Goal: Task Accomplishment & Management: Use online tool/utility

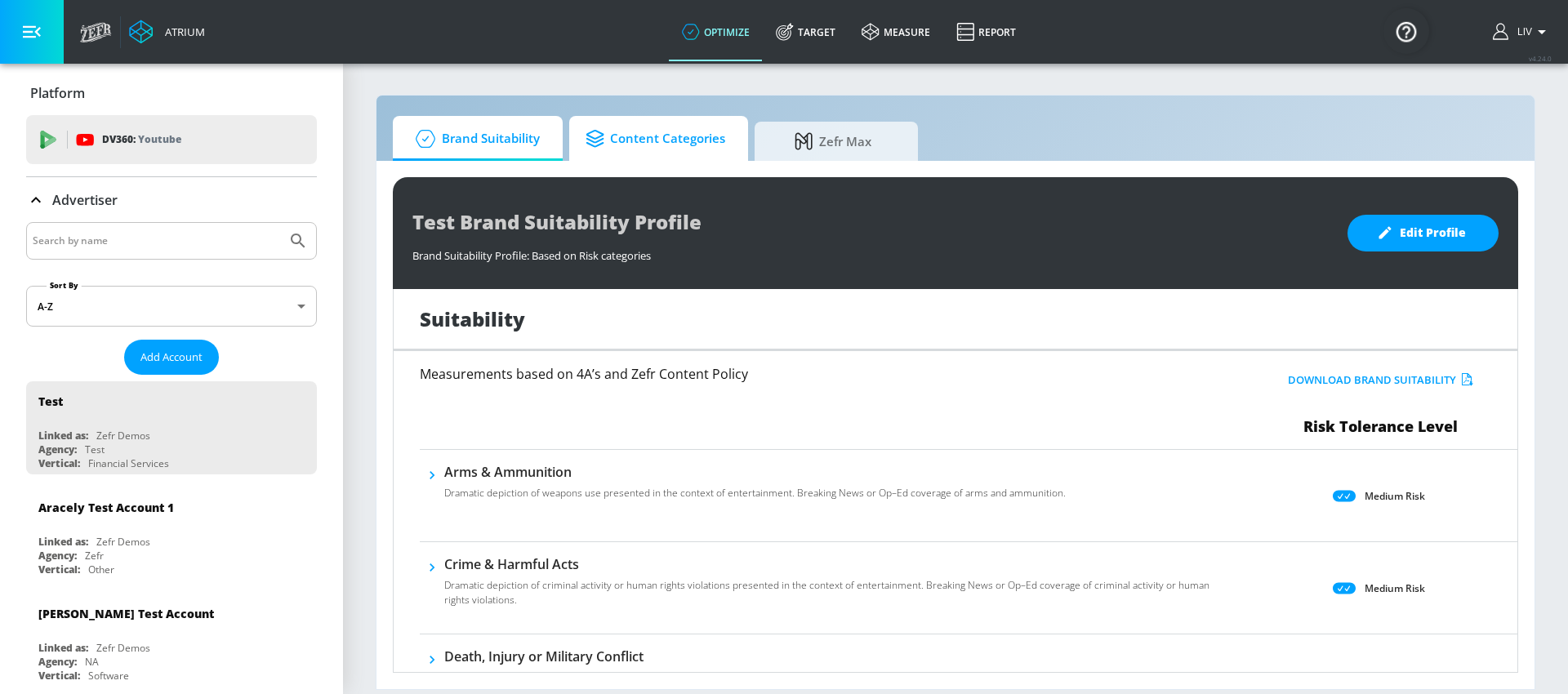
click at [654, 158] on link "Content Categories" at bounding box center [658, 138] width 179 height 45
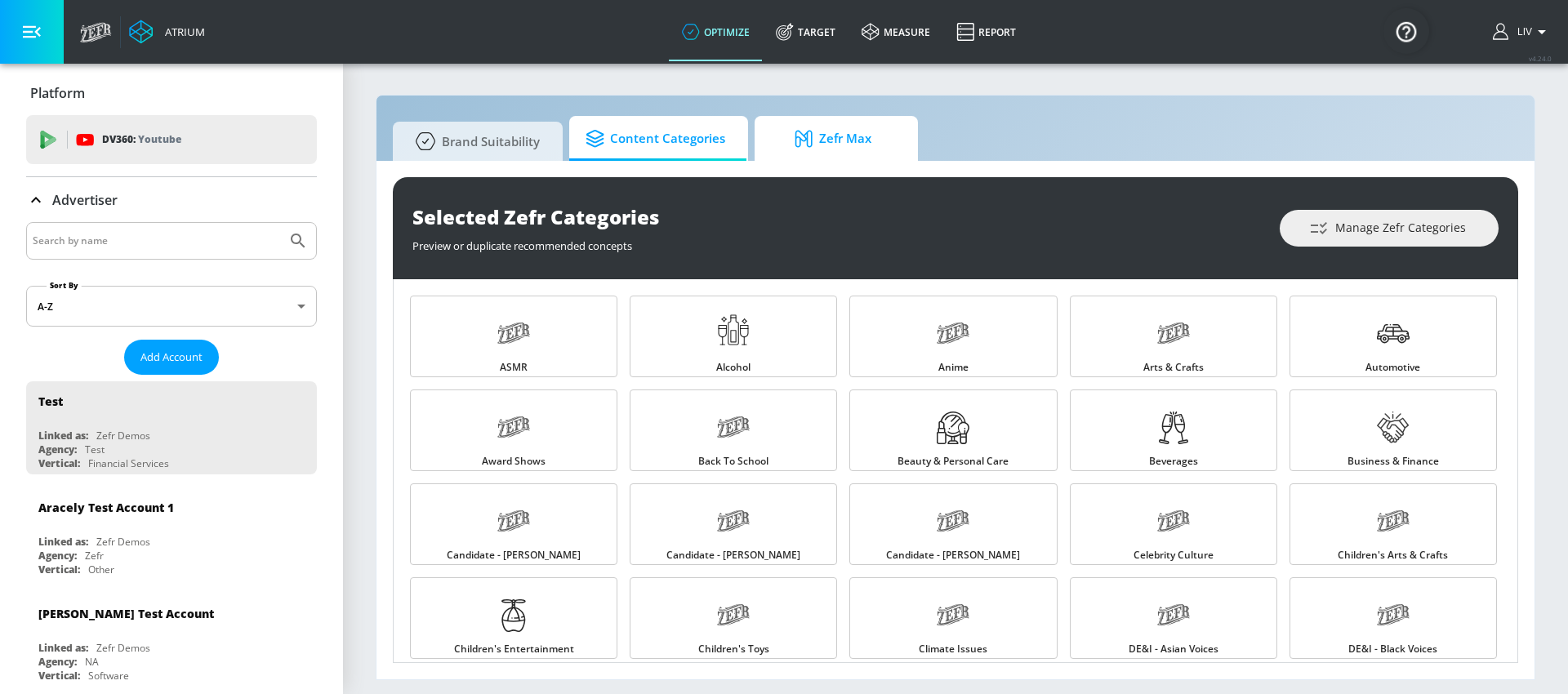
click at [808, 152] on span "Zefr Max" at bounding box center [833, 139] width 124 height 39
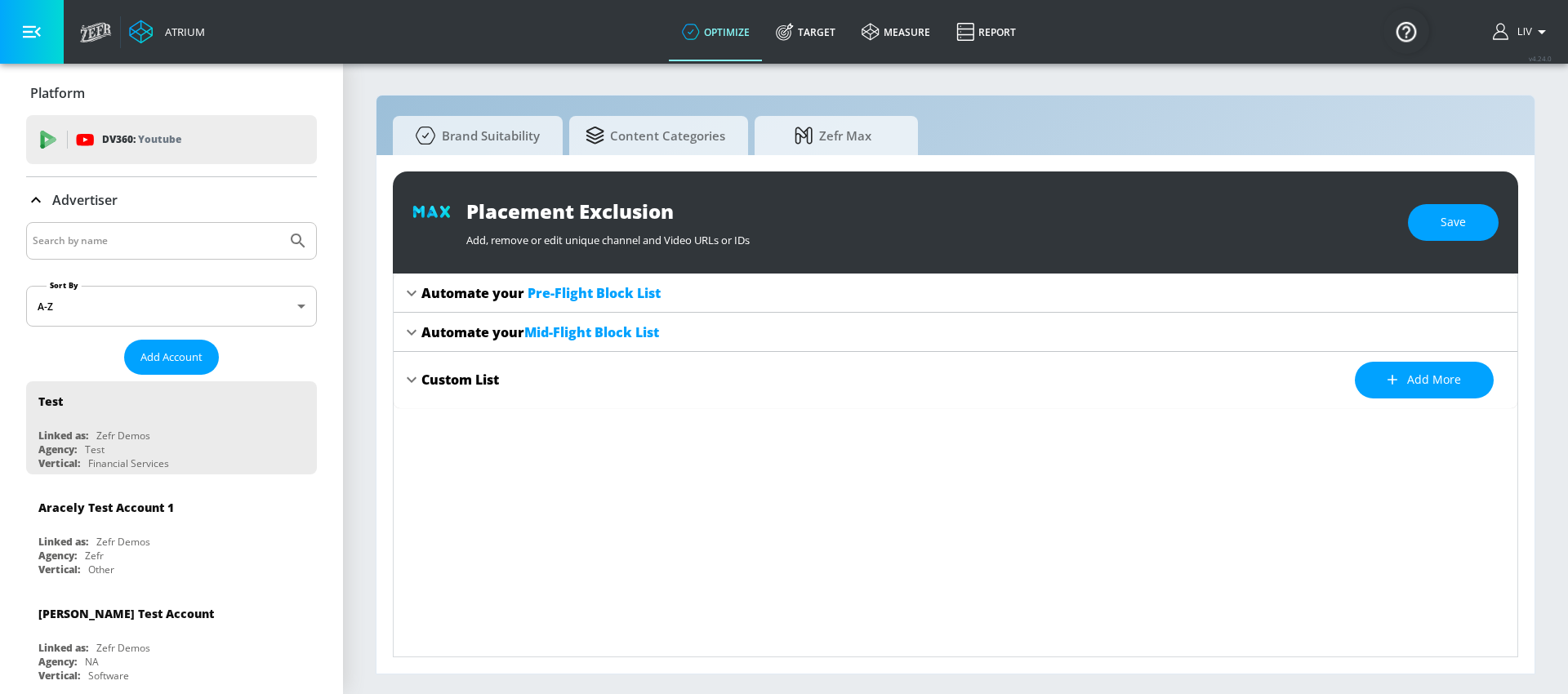
click at [437, 371] on div "Custom List" at bounding box center [460, 379] width 77 height 18
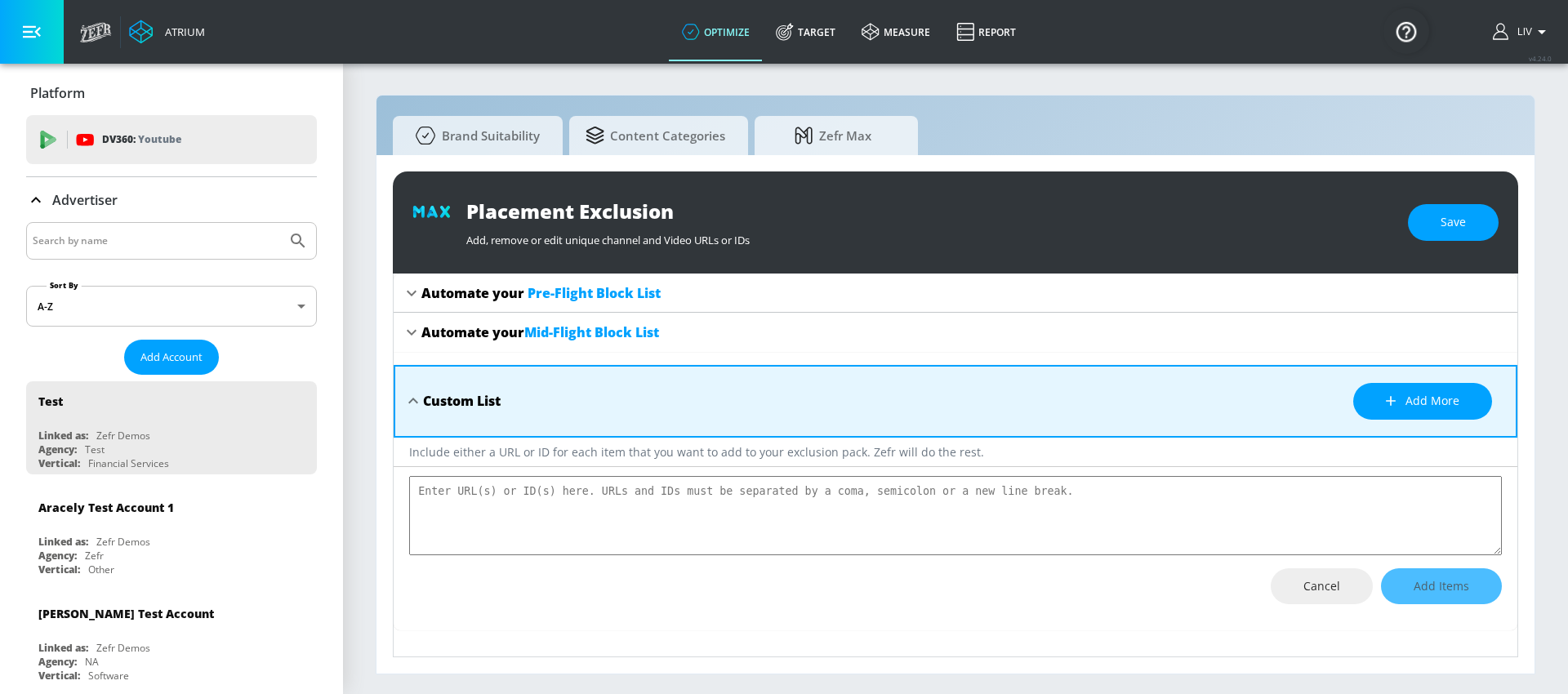
type textarea "x"
